Goal: Information Seeking & Learning: Find specific fact

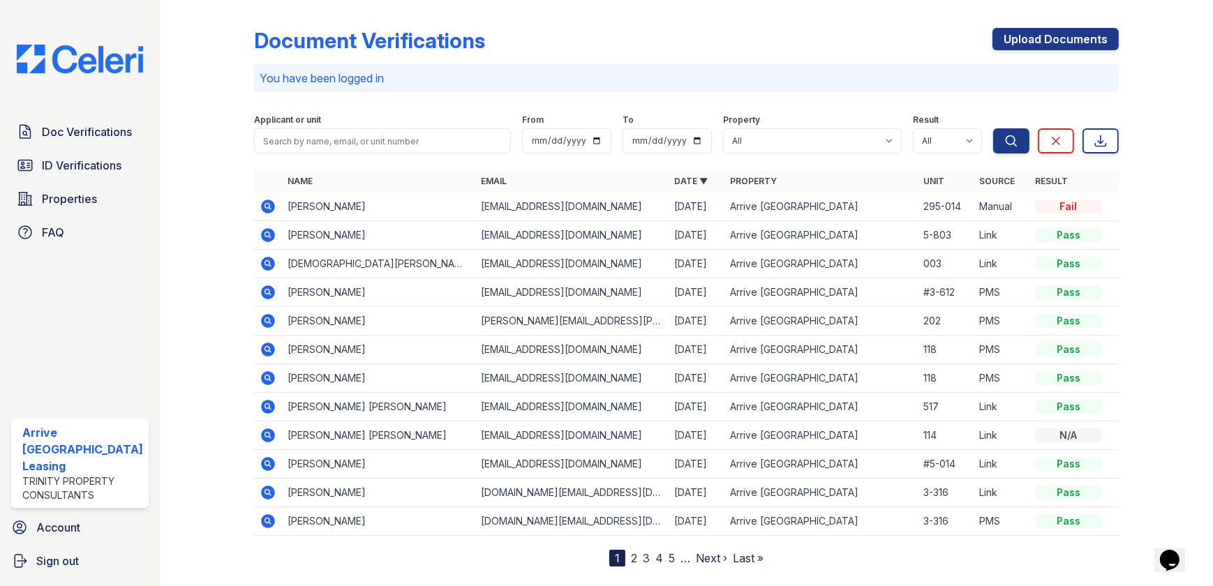
click at [631, 557] on link "2" at bounding box center [634, 558] width 6 height 14
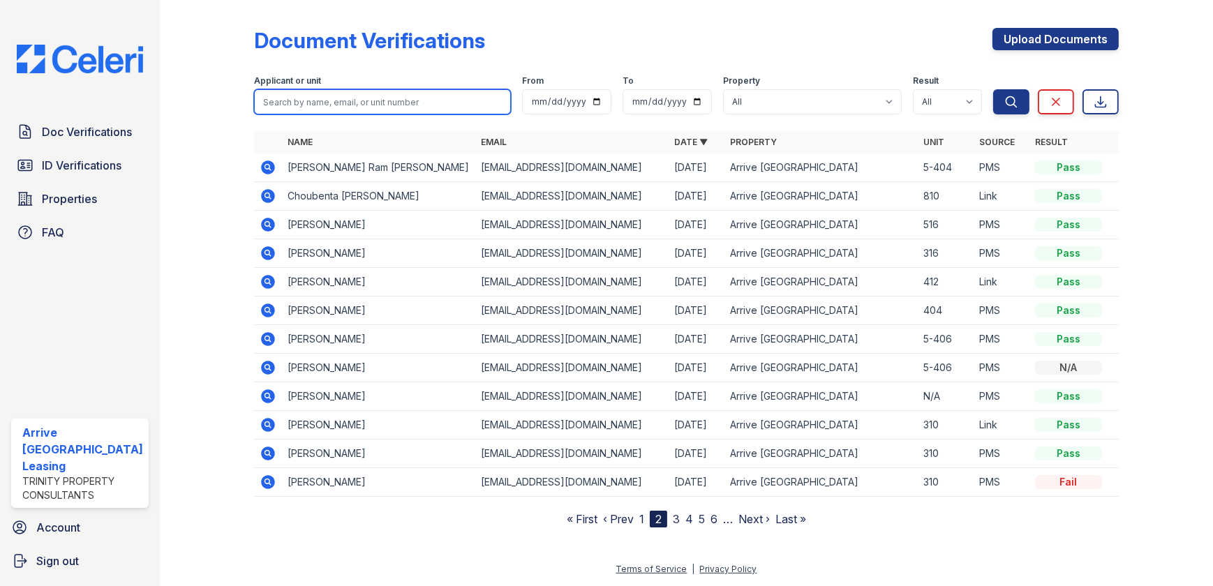
click at [371, 96] on input "search" at bounding box center [382, 101] width 257 height 25
type input "[PERSON_NAME]"
click at [993, 89] on button "Search" at bounding box center [1011, 101] width 36 height 25
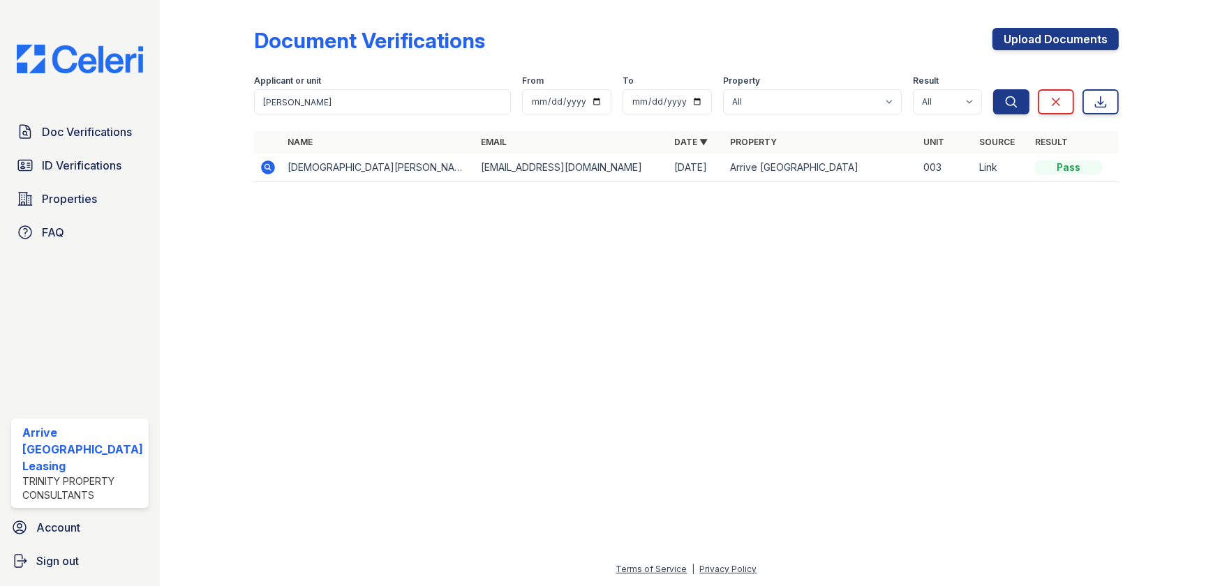
click at [331, 171] on td "[DEMOGRAPHIC_DATA][PERSON_NAME]" at bounding box center [378, 167] width 193 height 29
click at [267, 165] on icon at bounding box center [268, 167] width 17 height 17
